Goal: Task Accomplishment & Management: Manage account settings

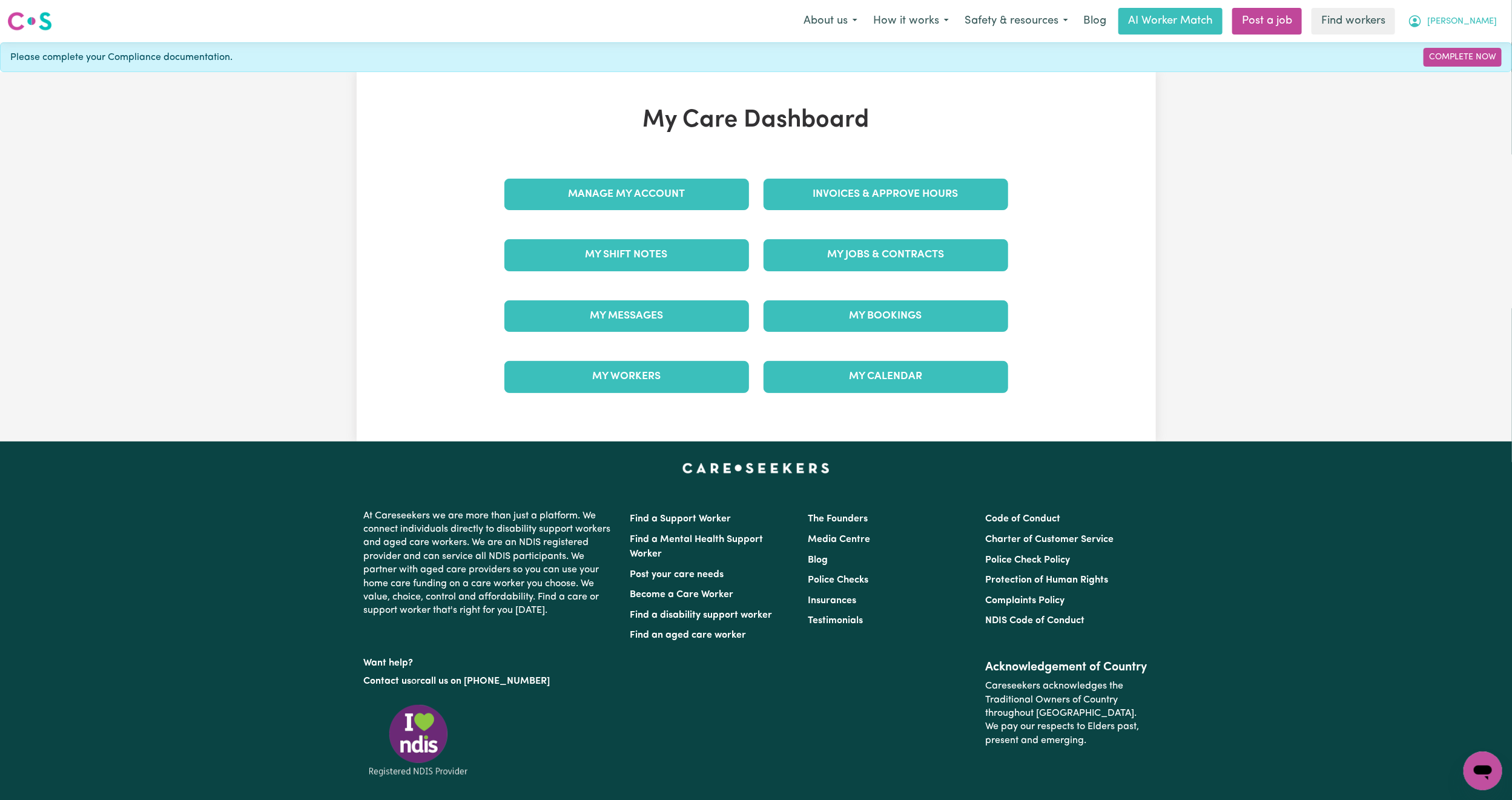
click at [1491, 11] on button "[PERSON_NAME]" at bounding box center [1452, 21] width 105 height 26
click at [1460, 63] on link "Logout" at bounding box center [1456, 70] width 95 height 23
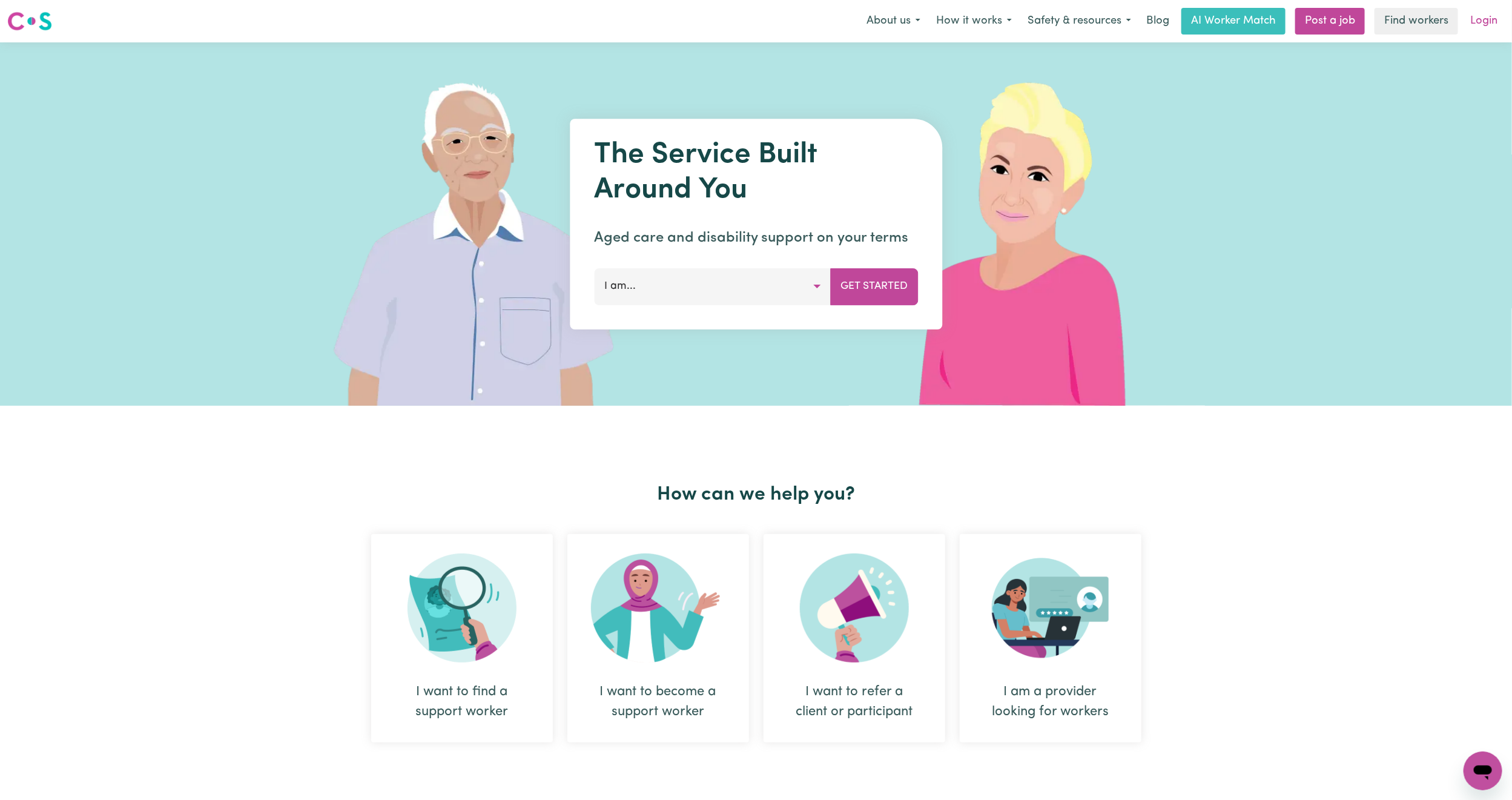
click at [1492, 8] on link "Login" at bounding box center [1483, 21] width 42 height 27
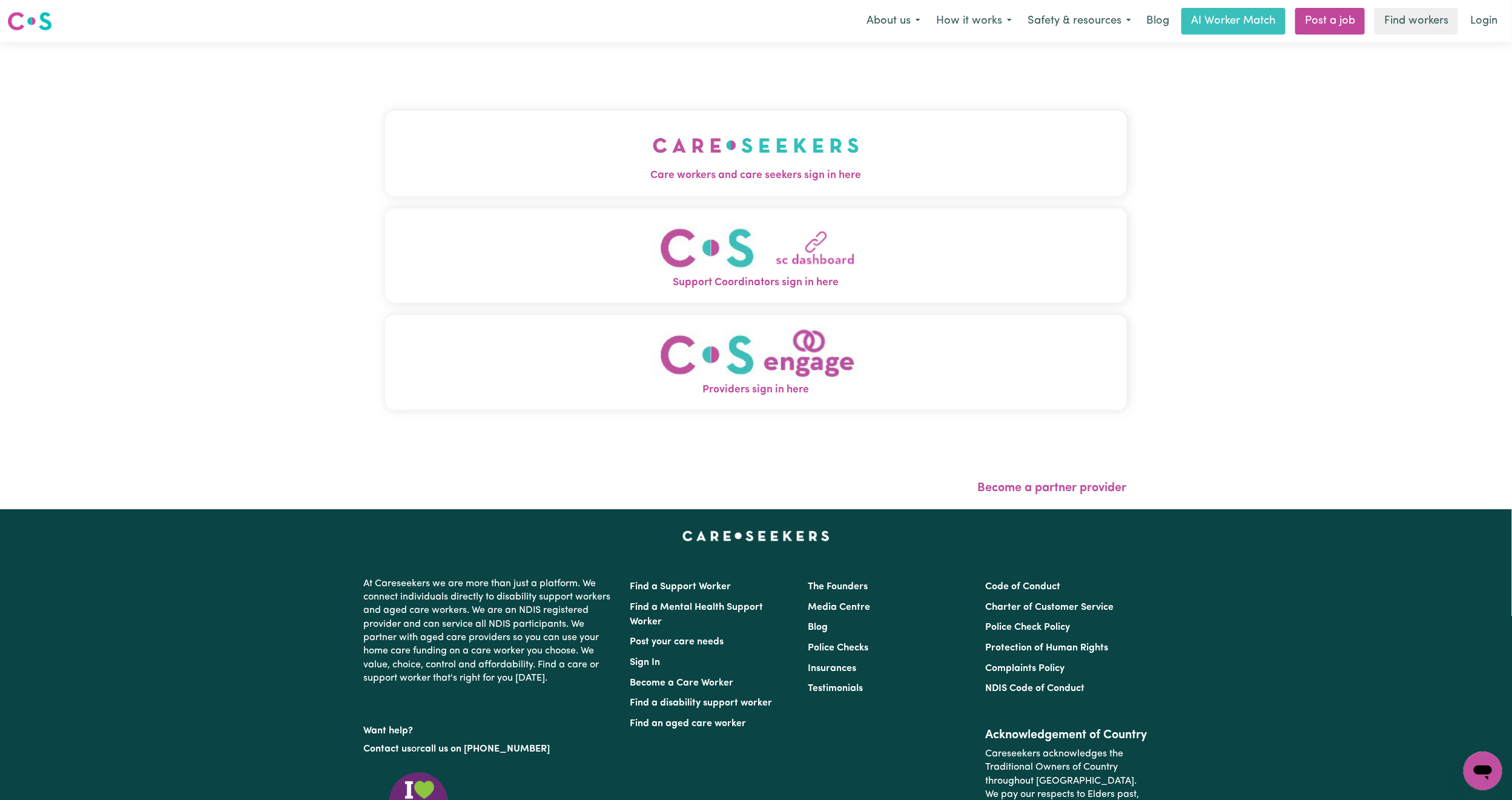
click at [489, 140] on button "Care workers and care seekers sign in here" at bounding box center [755, 152] width 742 height 85
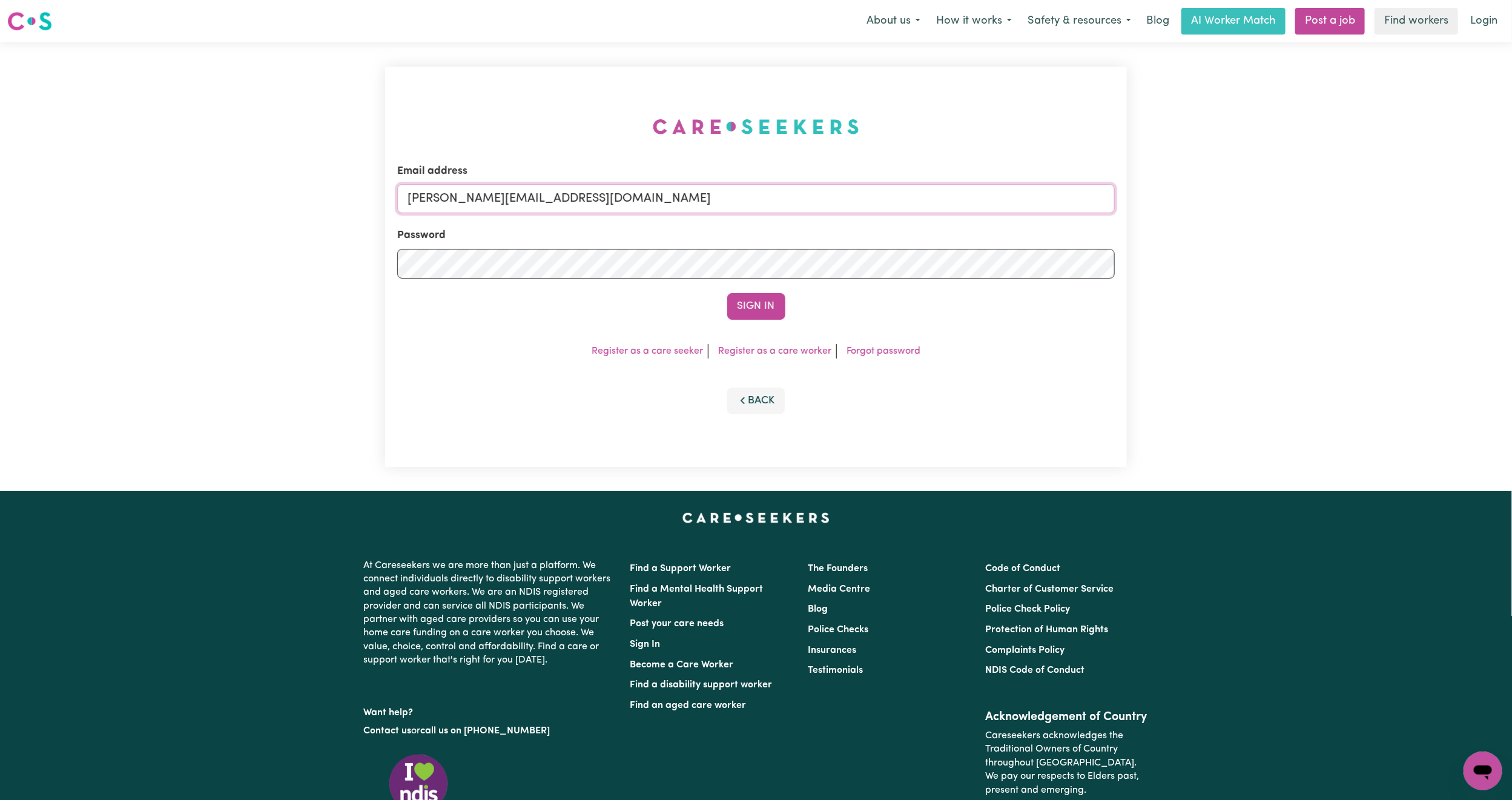
click at [496, 198] on input "[PERSON_NAME][EMAIL_ADDRESS][DOMAIN_NAME]" at bounding box center [756, 198] width 718 height 30
drag, startPoint x: 470, startPoint y: 199, endPoint x: 874, endPoint y: 233, distance: 405.4
click at [874, 233] on form "Email address [EMAIL_ADDRESS][PERSON_NAME][DOMAIN_NAME] Password Sign In" at bounding box center [756, 242] width 718 height 156
type input "superuser~[EMAIL_ADDRESS][DOMAIN_NAME]"
click at [727, 293] on button "Sign In" at bounding box center [756, 307] width 58 height 27
